Goal: Transaction & Acquisition: Purchase product/service

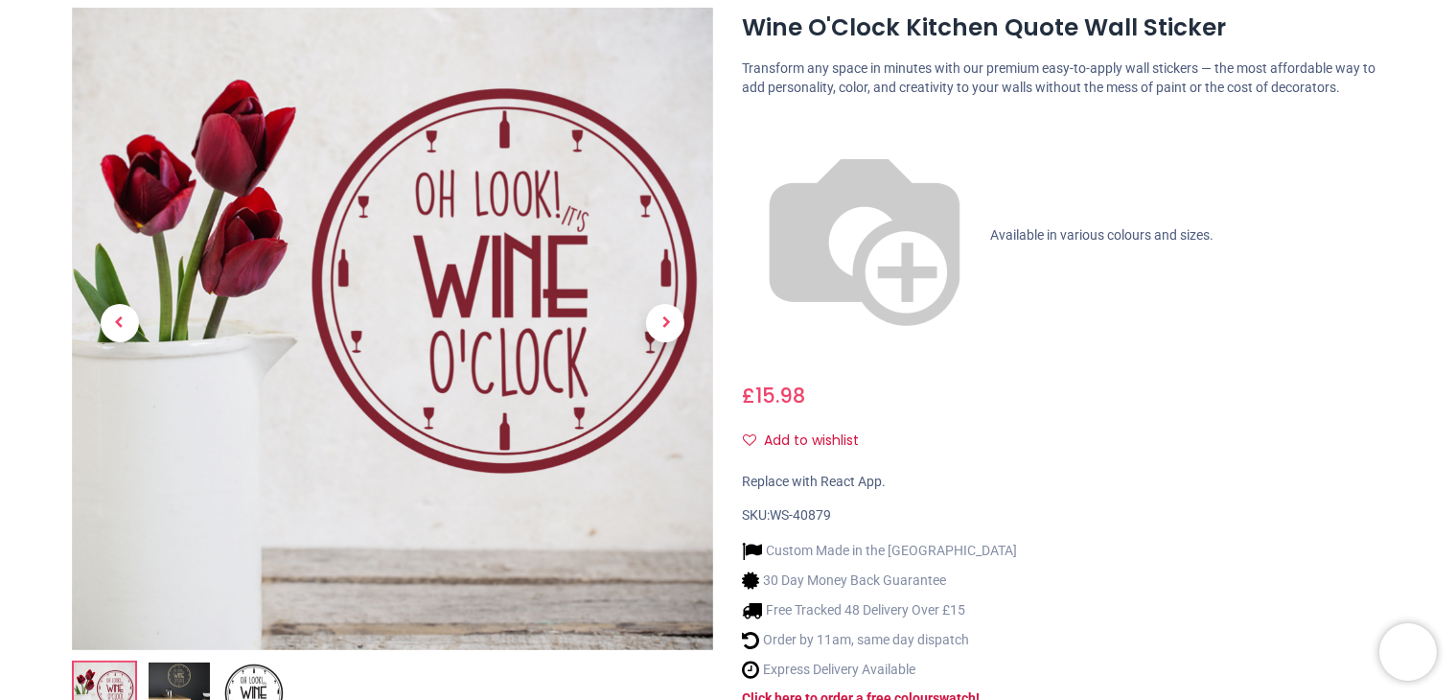
scroll to position [219, 0]
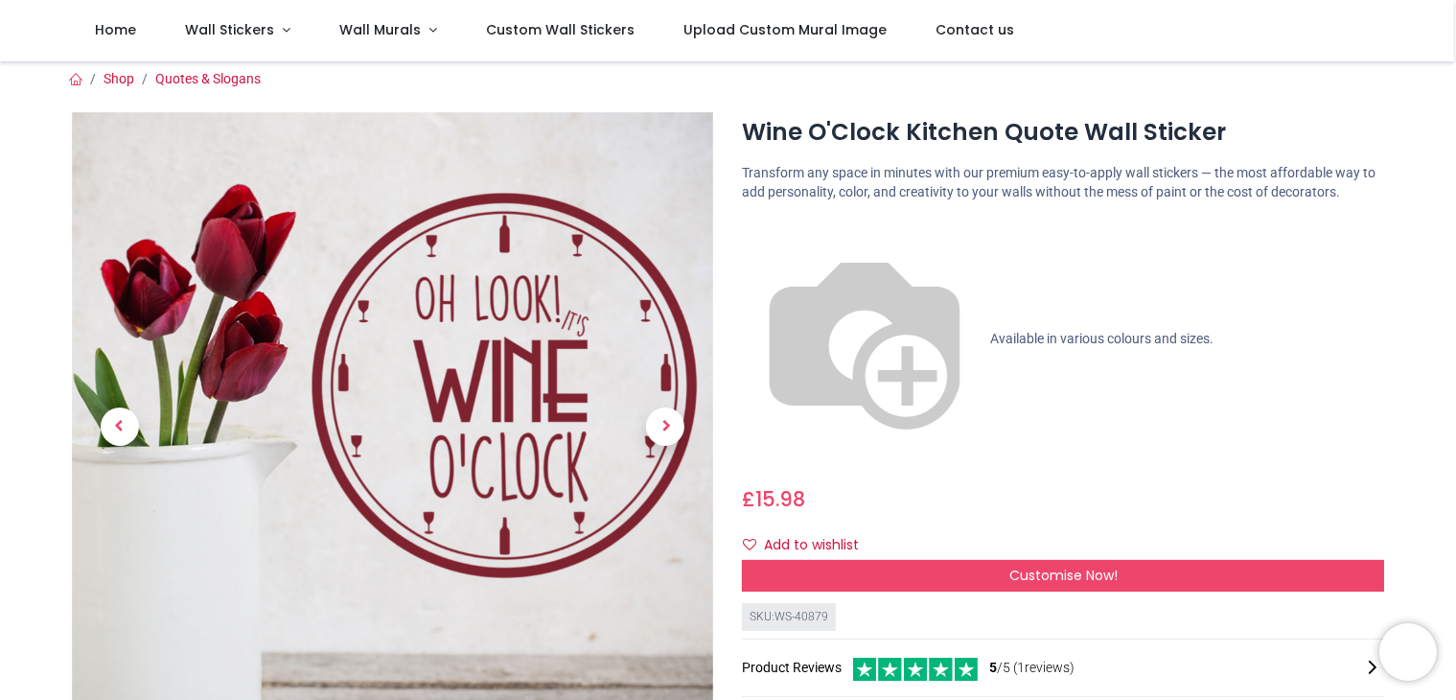
scroll to position [7, 0]
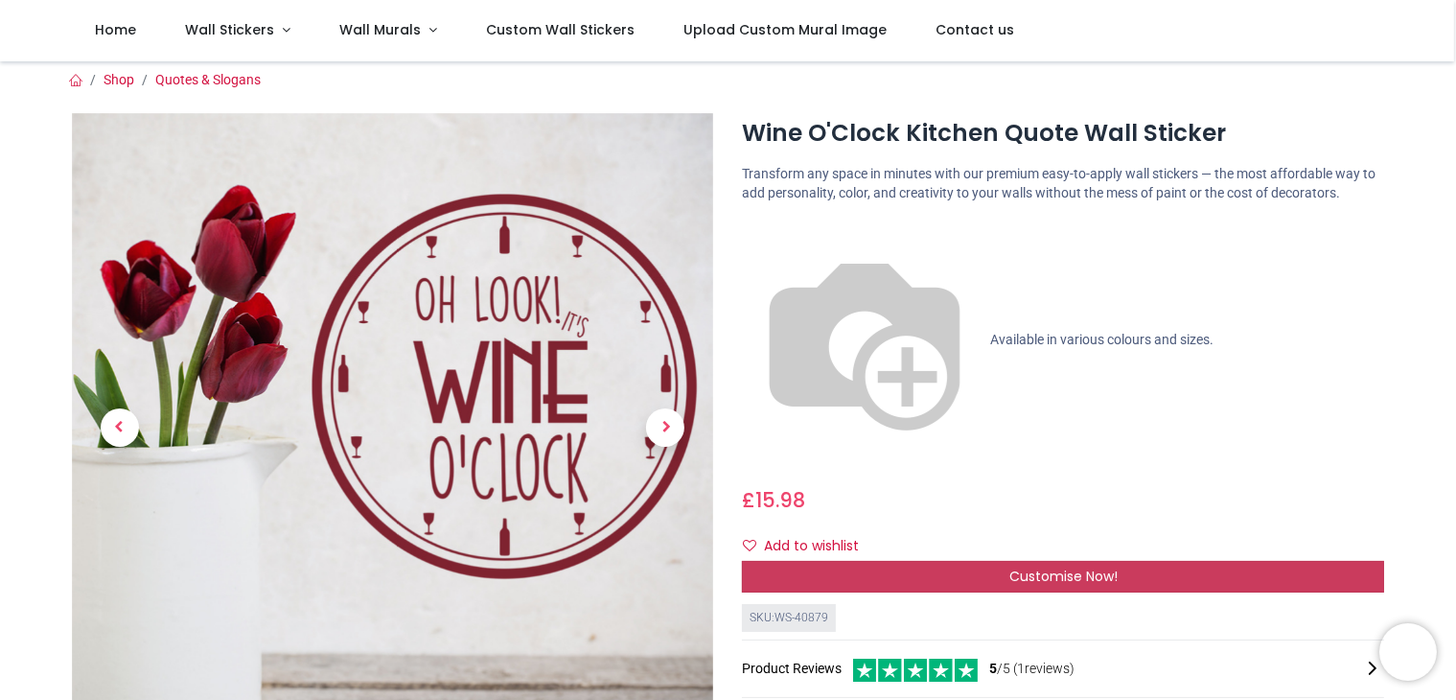
click at [1030, 566] on span "Customise Now!" at bounding box center [1063, 575] width 108 height 19
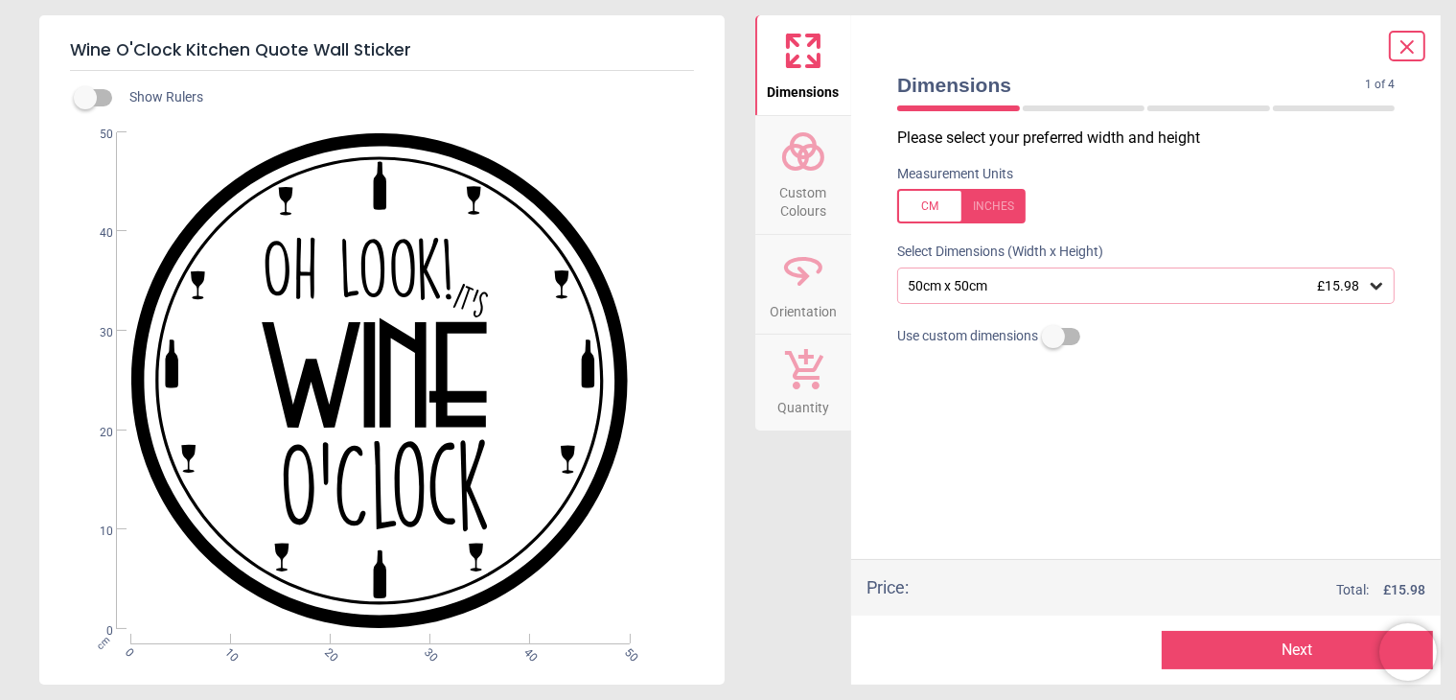
click at [791, 157] on icon at bounding box center [803, 151] width 46 height 46
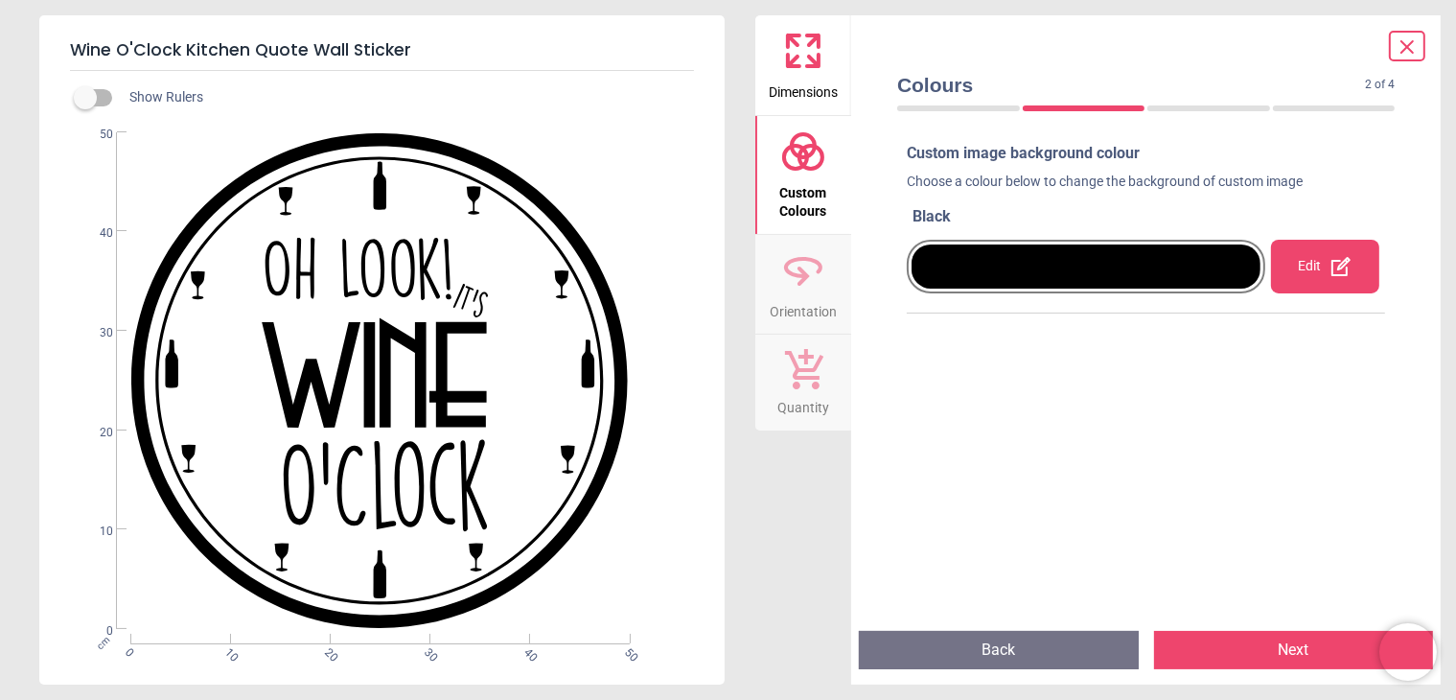
click at [1331, 266] on icon at bounding box center [1340, 266] width 19 height 19
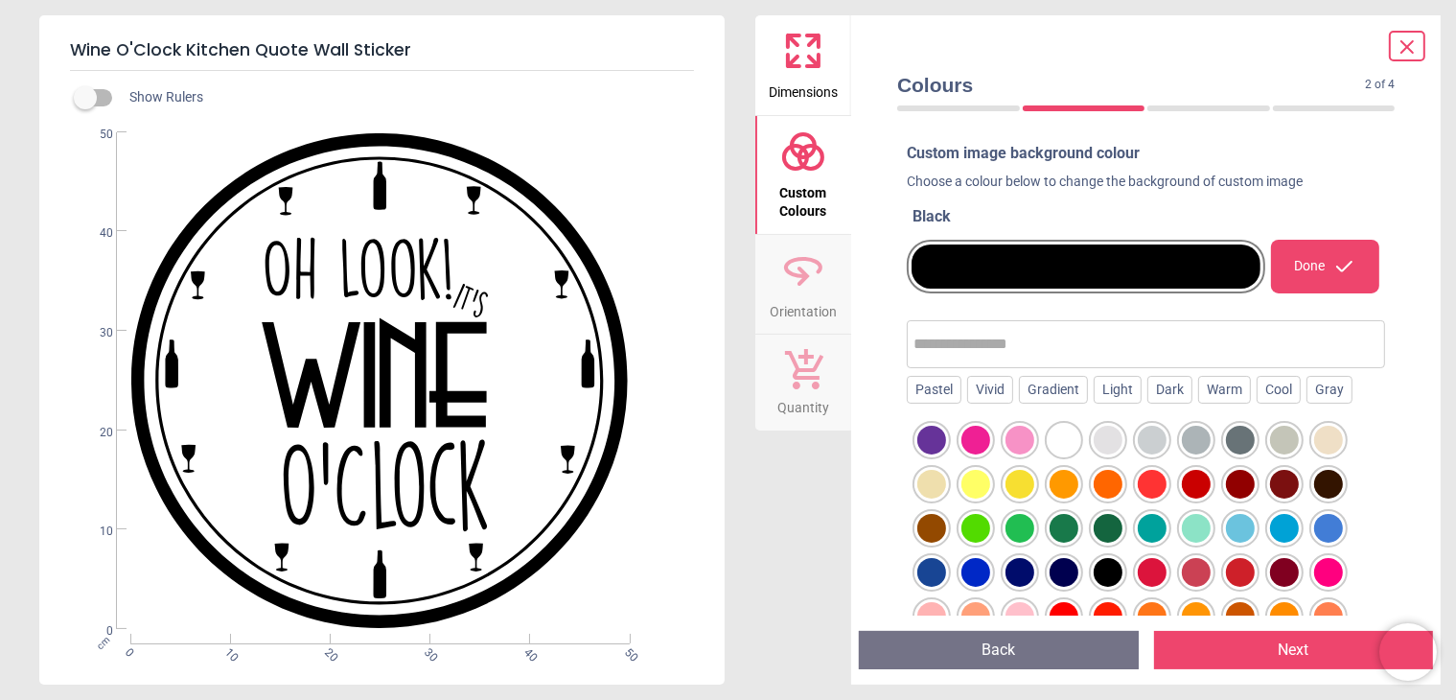
click at [1341, 261] on icon at bounding box center [1344, 266] width 23 height 23
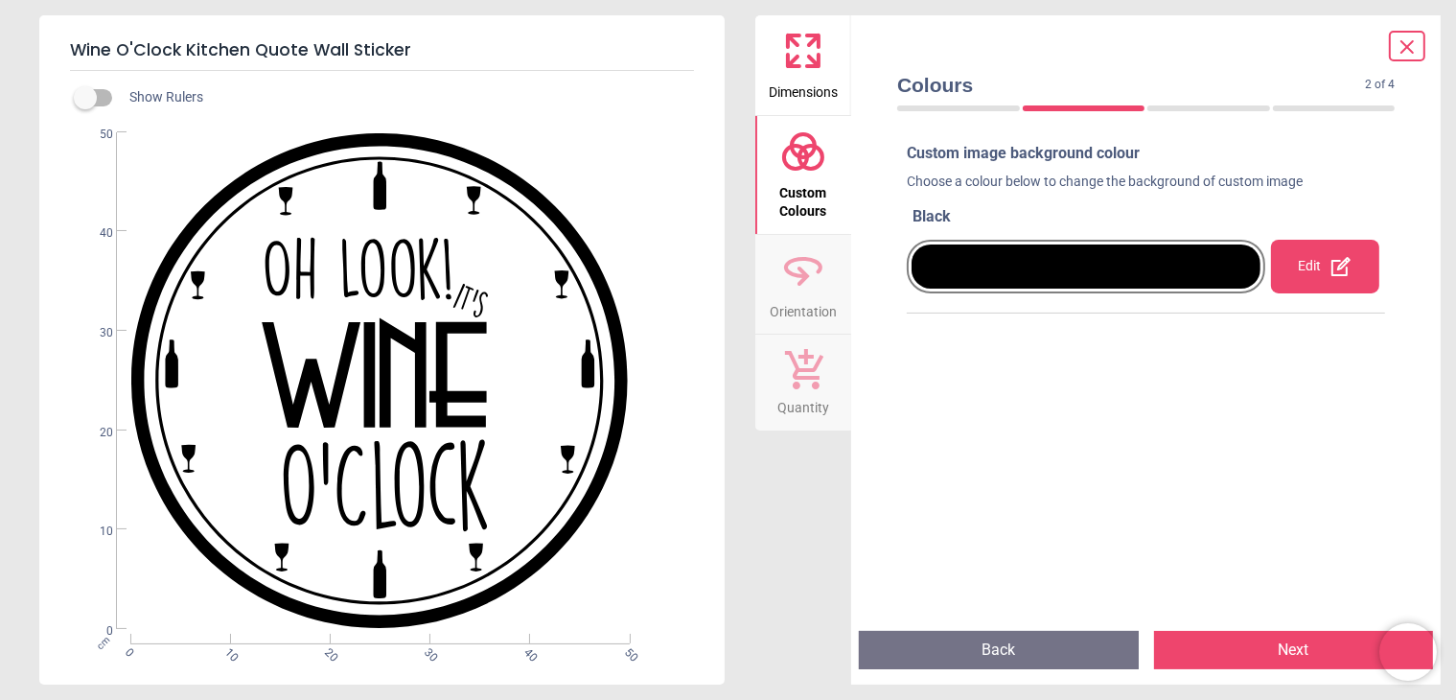
scroll to position [12, 0]
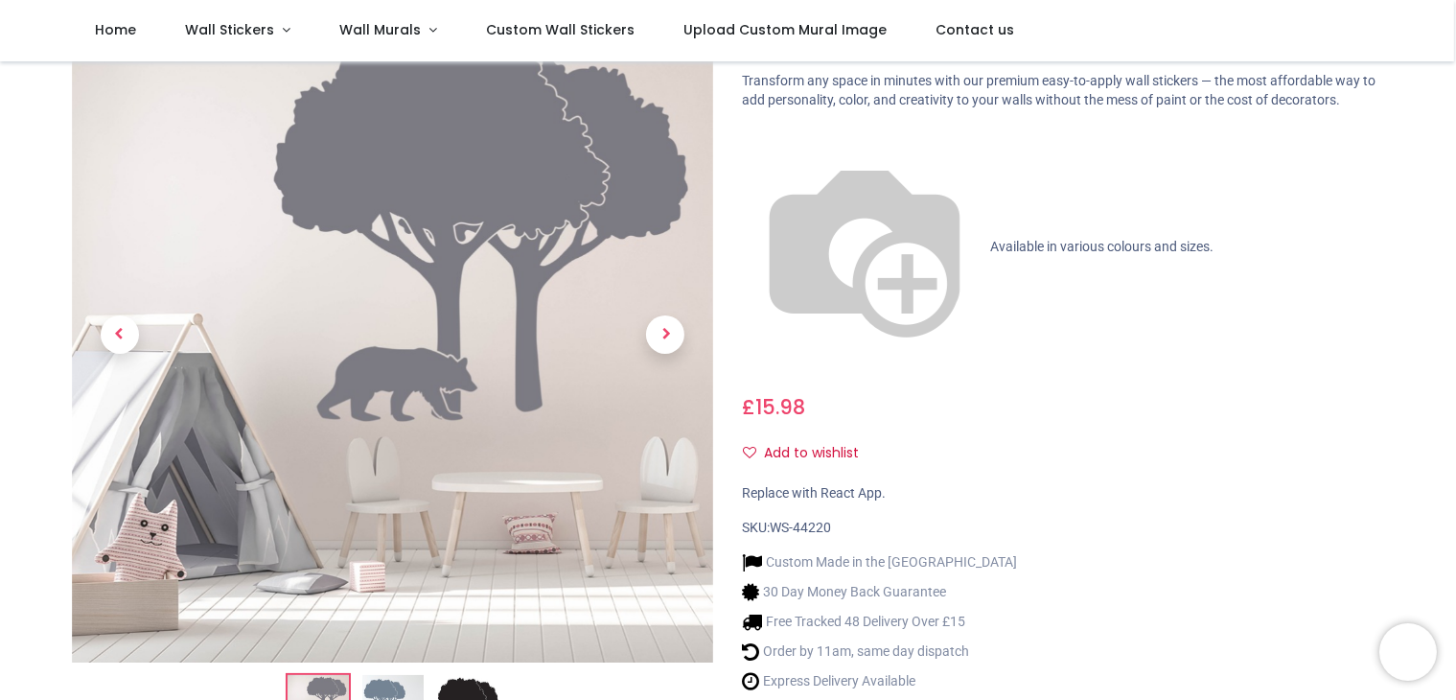
scroll to position [115, 0]
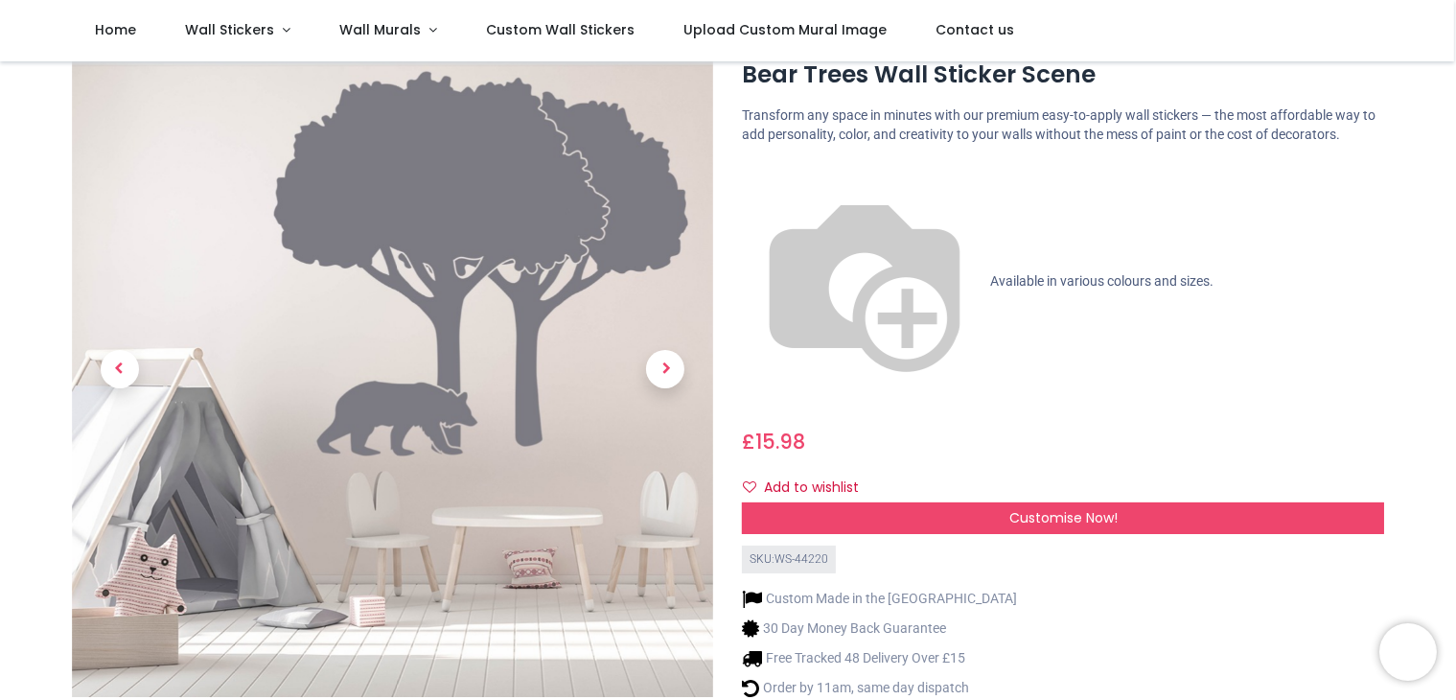
scroll to position [33, 0]
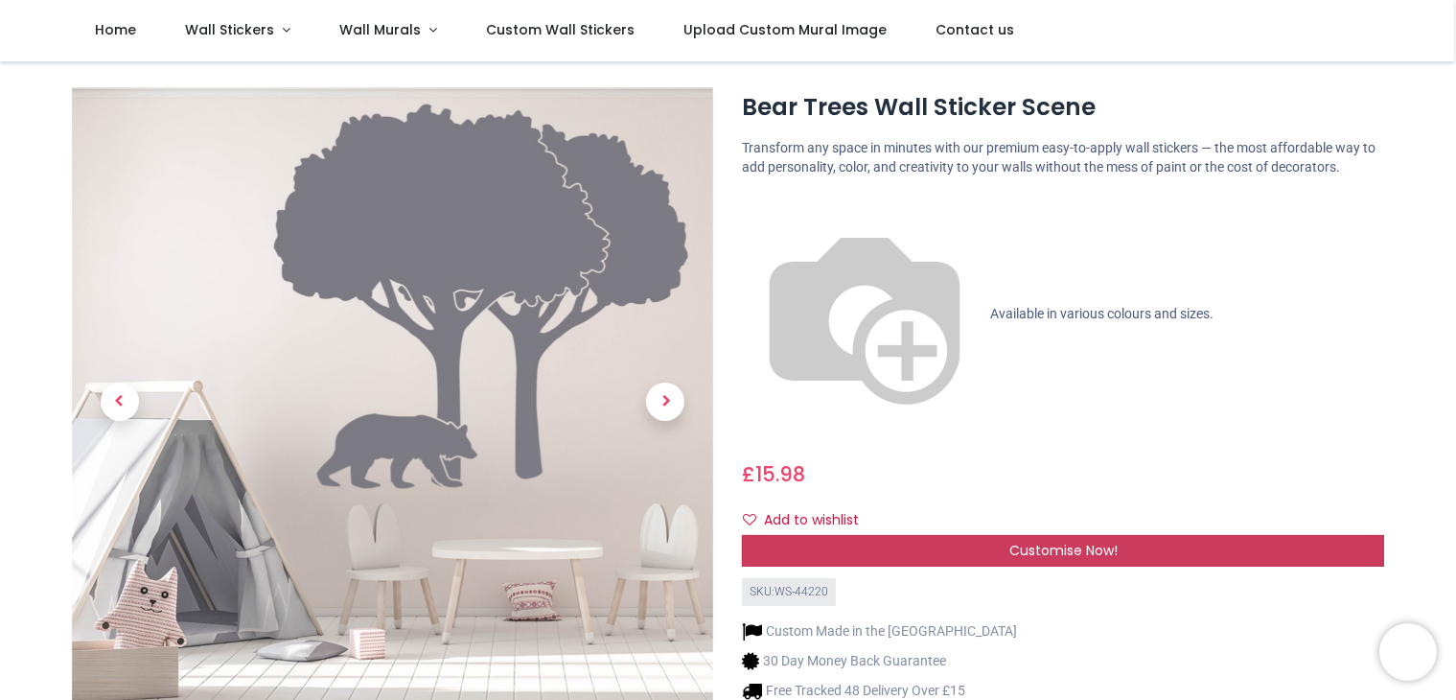
click at [1051, 541] on span "Customise Now!" at bounding box center [1063, 550] width 108 height 19
